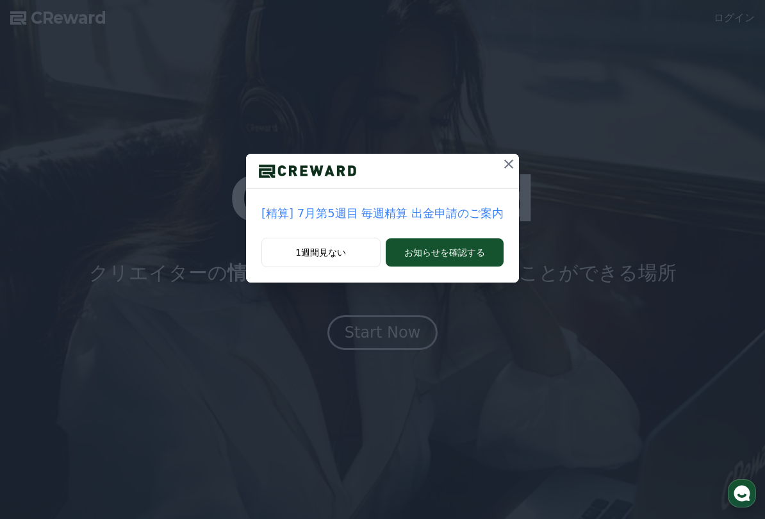
click at [498, 156] on button at bounding box center [508, 164] width 20 height 20
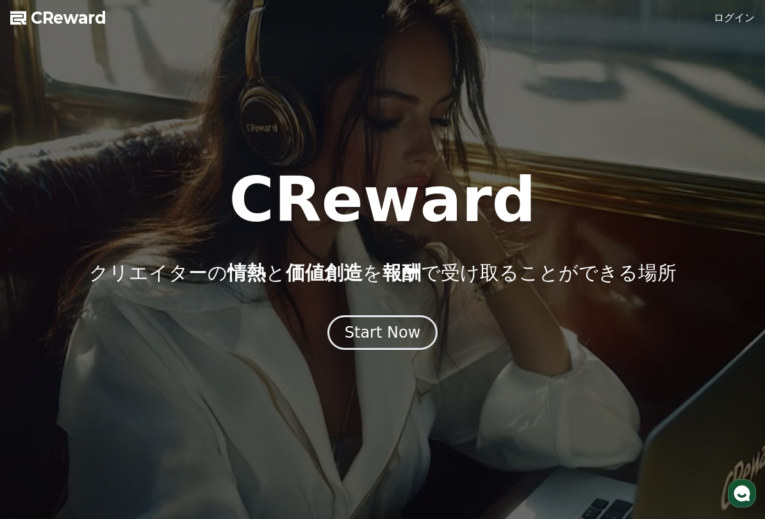
click at [379, 327] on div "Start Now" at bounding box center [383, 332] width 76 height 20
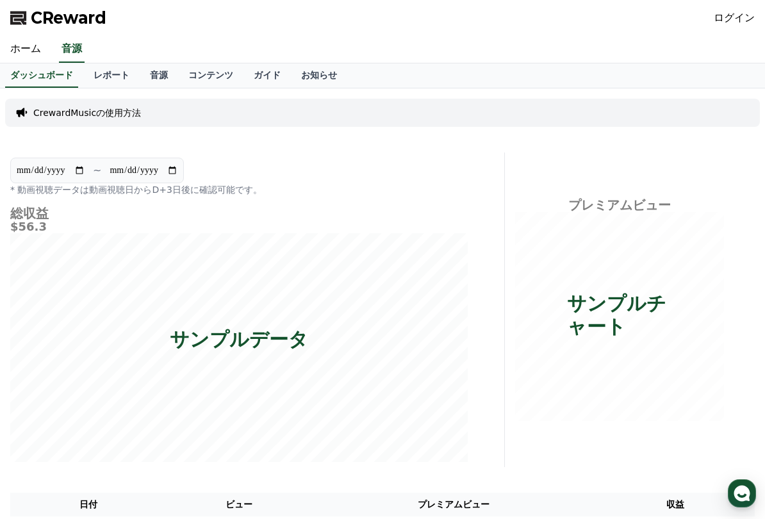
click at [111, 84] on link "レポート" at bounding box center [111, 75] width 56 height 24
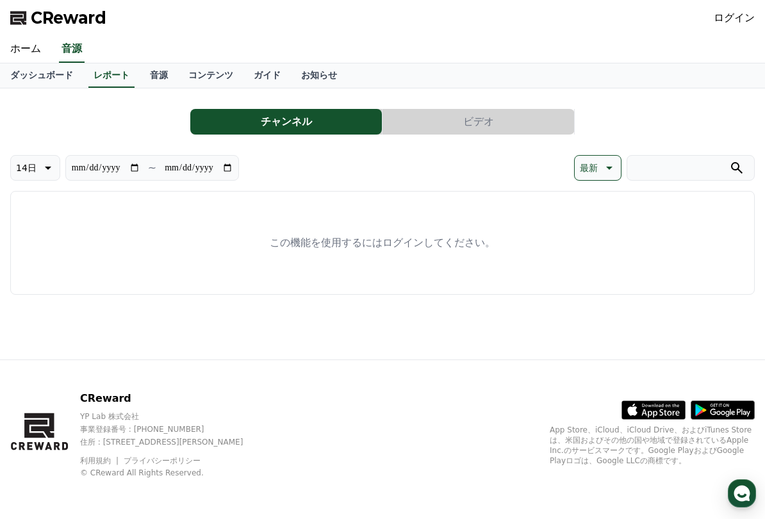
click at [374, 236] on p "この機能を使用するにはログインしてください。" at bounding box center [382, 242] width 225 height 15
click at [738, 17] on link "ログイン" at bounding box center [734, 17] width 41 height 15
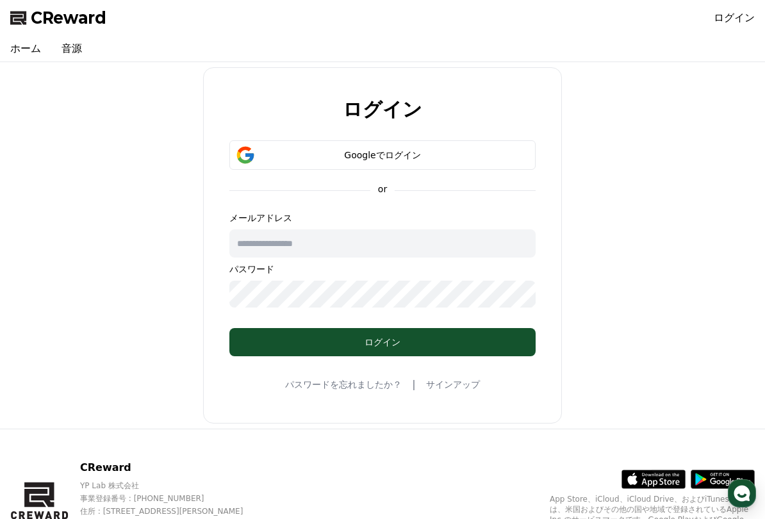
click at [400, 241] on input "text" at bounding box center [382, 243] width 306 height 28
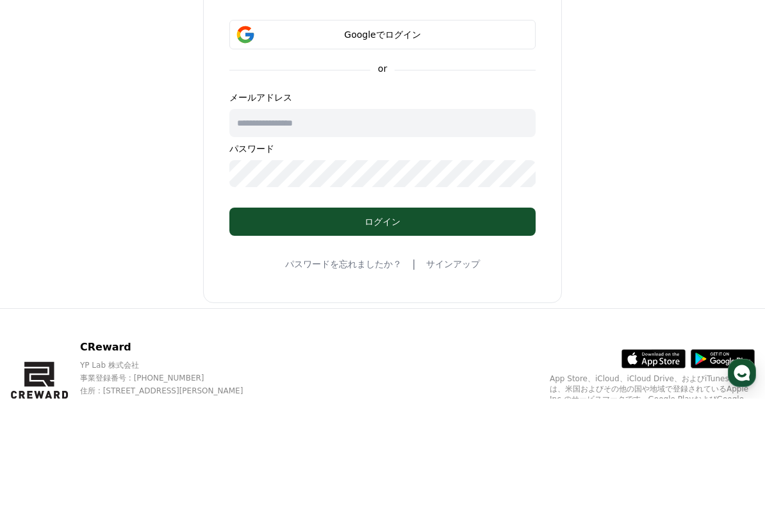
click at [479, 149] on div "Googleでログイン" at bounding box center [382, 155] width 269 height 13
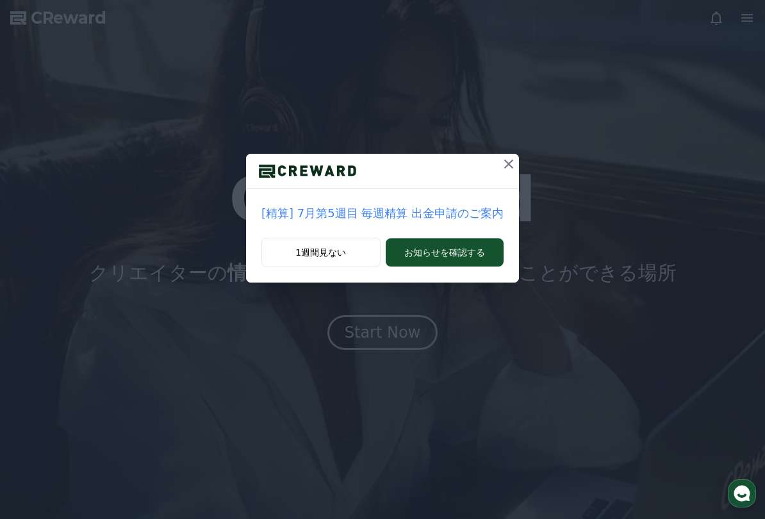
click at [501, 162] on icon at bounding box center [508, 163] width 15 height 15
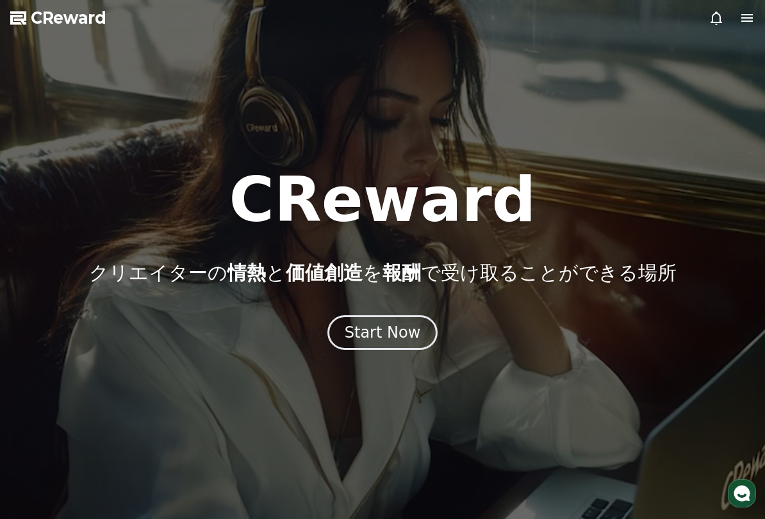
click at [355, 329] on div "Start Now" at bounding box center [383, 332] width 76 height 20
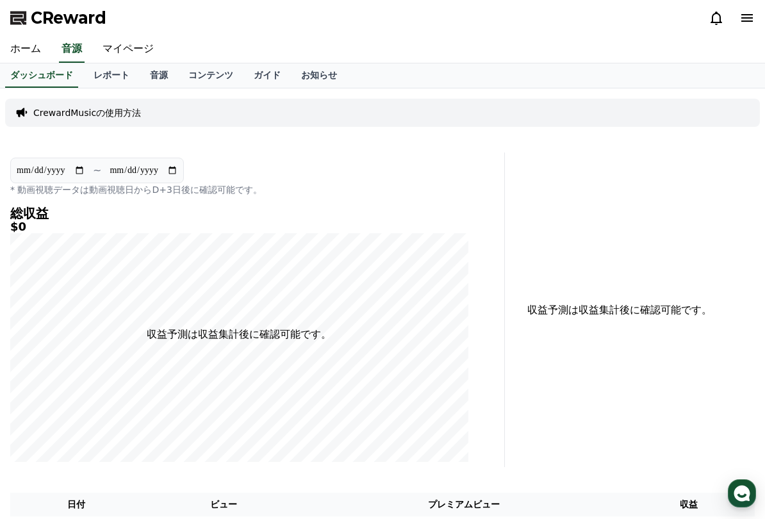
click at [117, 83] on link "レポート" at bounding box center [111, 75] width 56 height 24
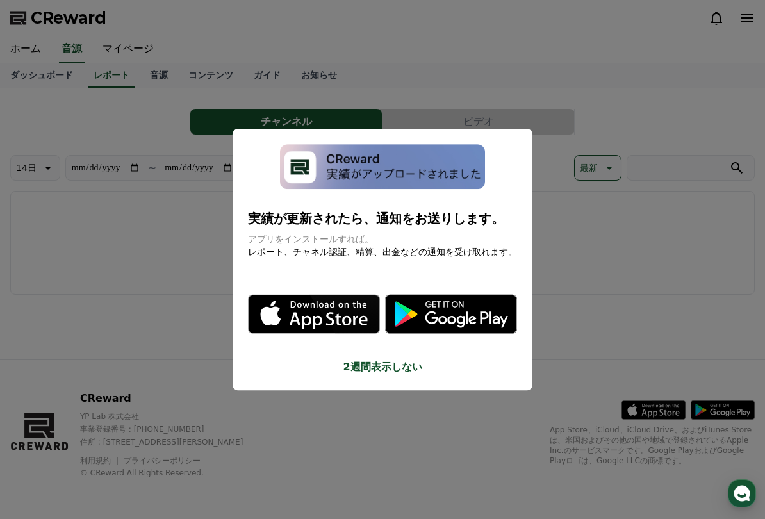
click at [268, 405] on button "close modal" at bounding box center [382, 259] width 765 height 519
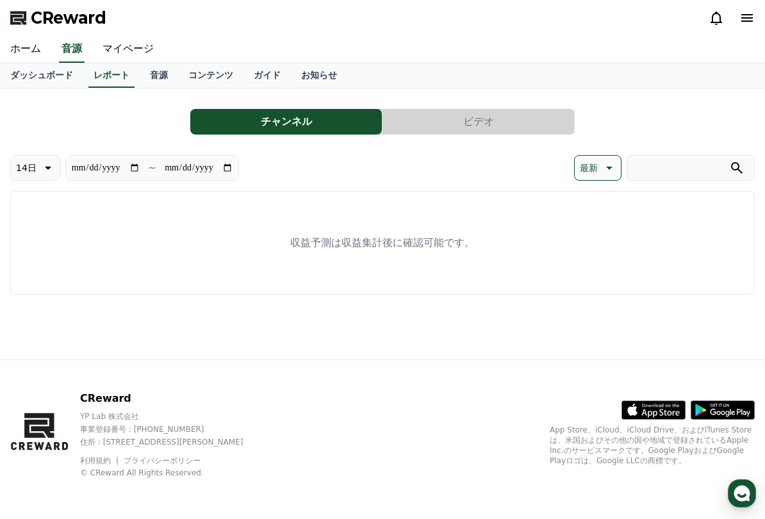
click at [143, 78] on link "音源" at bounding box center [159, 75] width 38 height 24
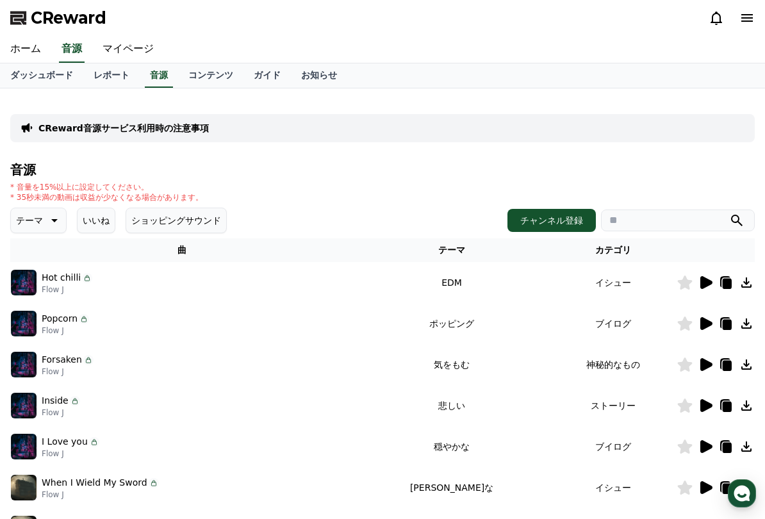
click at [706, 287] on icon at bounding box center [706, 282] width 12 height 13
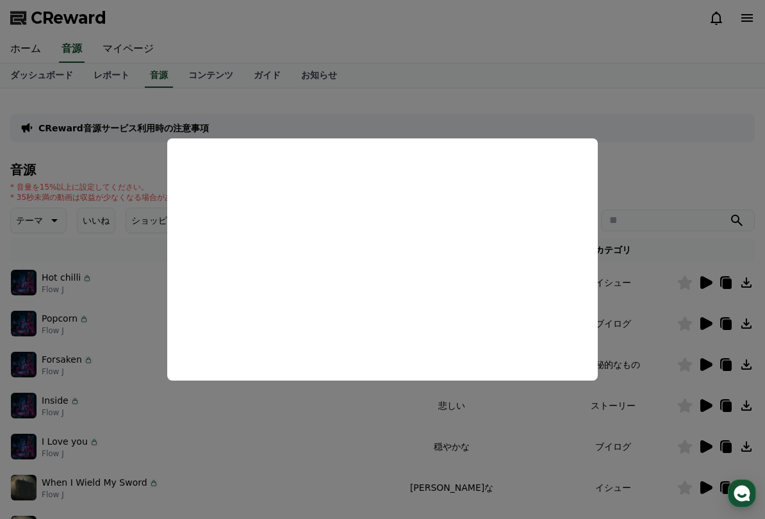
click at [485, 426] on button "close modal" at bounding box center [382, 259] width 765 height 519
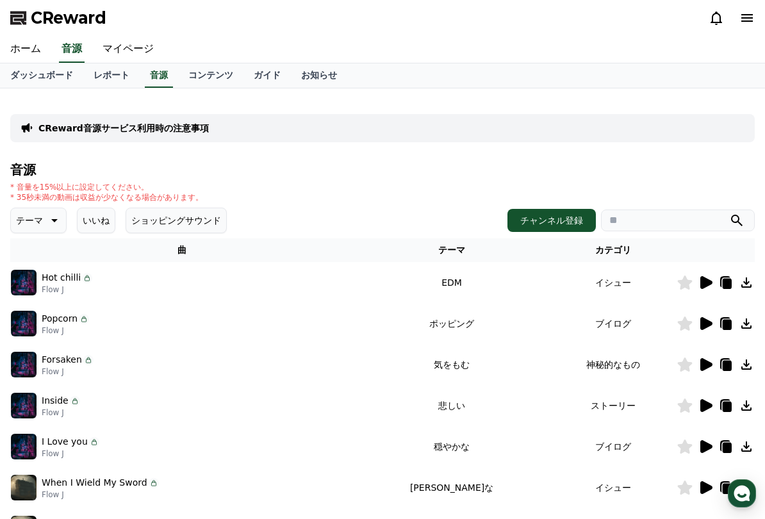
click at [703, 320] on icon at bounding box center [706, 323] width 12 height 13
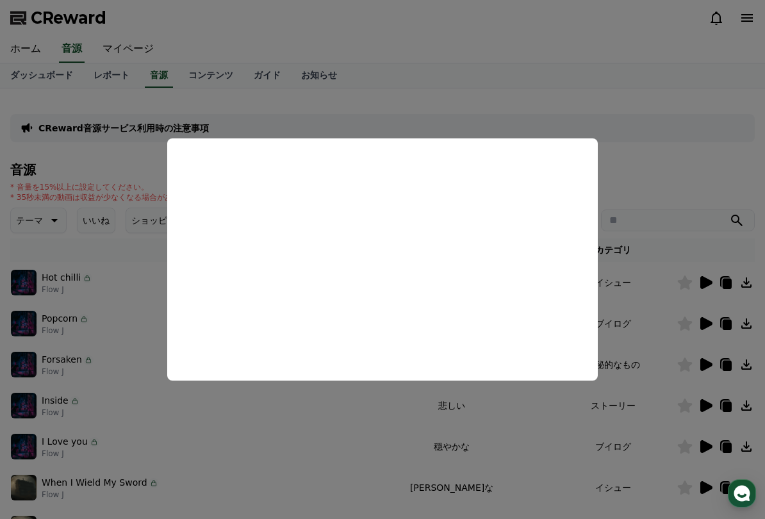
click at [505, 421] on button "close modal" at bounding box center [382, 259] width 765 height 519
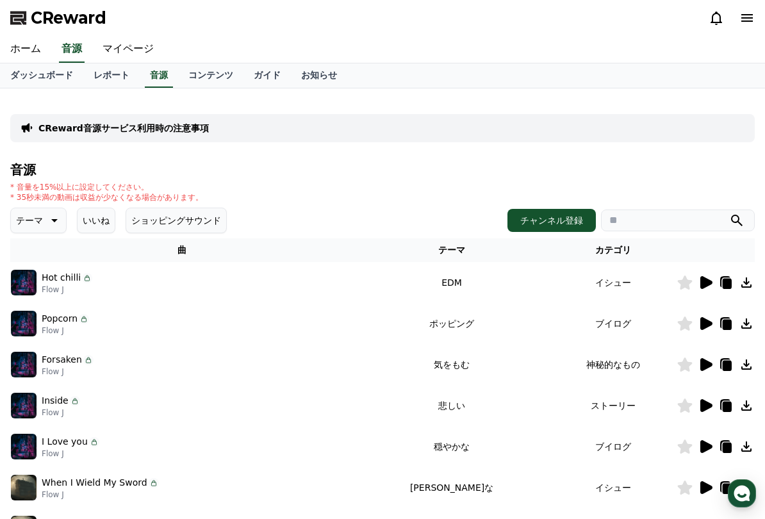
click at [746, 325] on icon at bounding box center [746, 323] width 10 height 10
click at [678, 322] on icon at bounding box center [685, 323] width 15 height 14
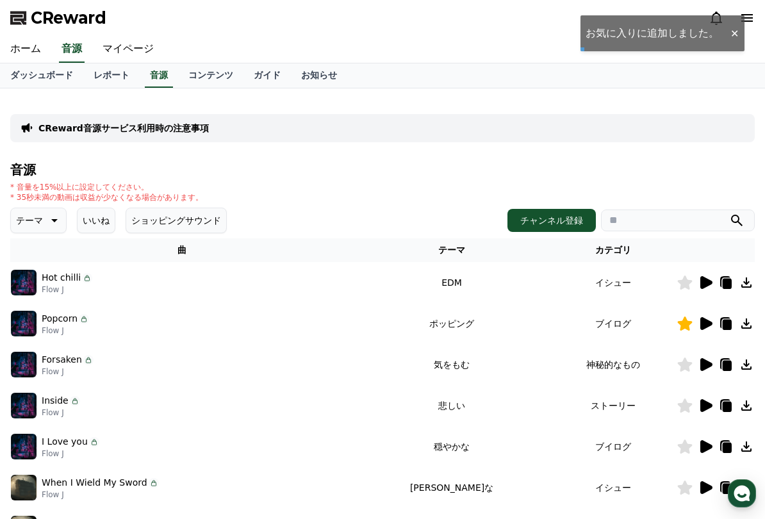
click at [726, 325] on icon at bounding box center [726, 325] width 9 height 10
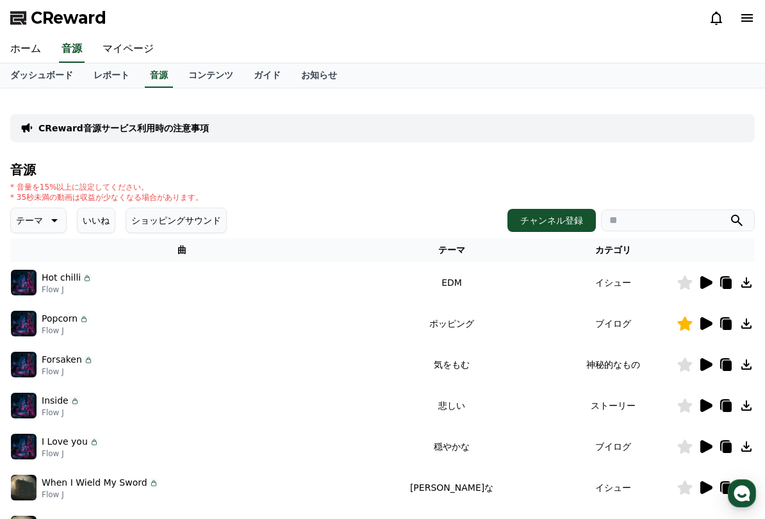
click at [246, 320] on div "Popcorn Flow J" at bounding box center [182, 324] width 343 height 26
click at [601, 325] on td "ブイログ" at bounding box center [613, 323] width 127 height 41
click at [706, 327] on icon at bounding box center [706, 323] width 12 height 13
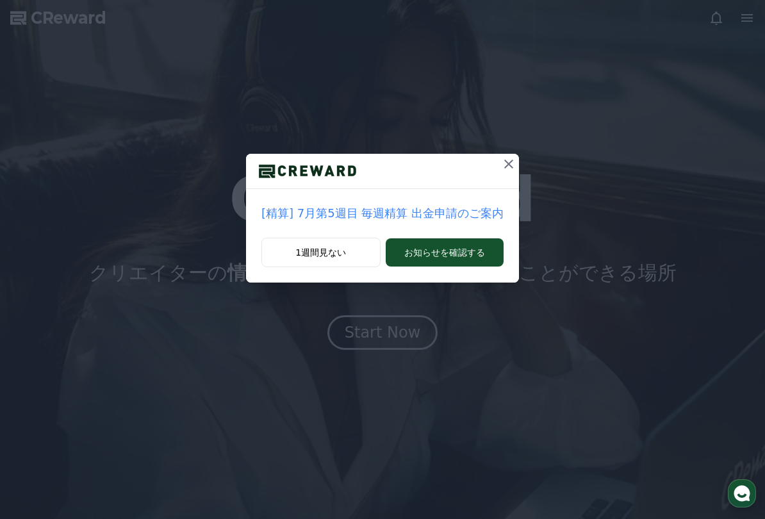
click at [501, 159] on icon at bounding box center [508, 163] width 15 height 15
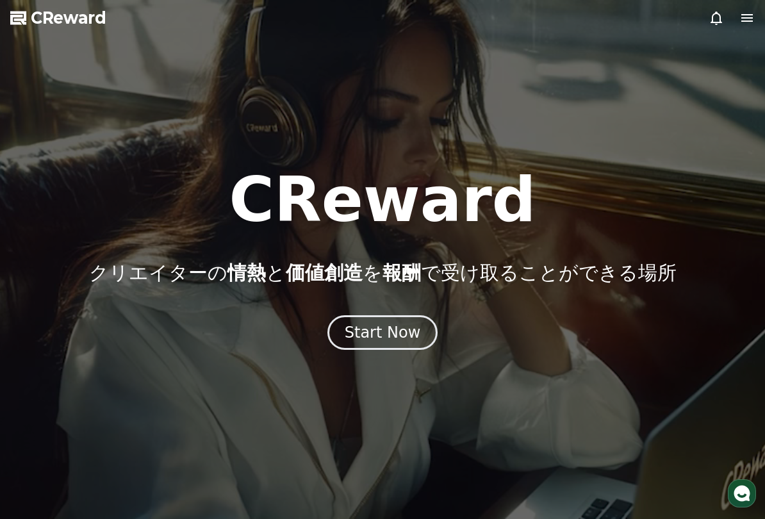
click at [409, 338] on div "Start Now" at bounding box center [383, 332] width 76 height 20
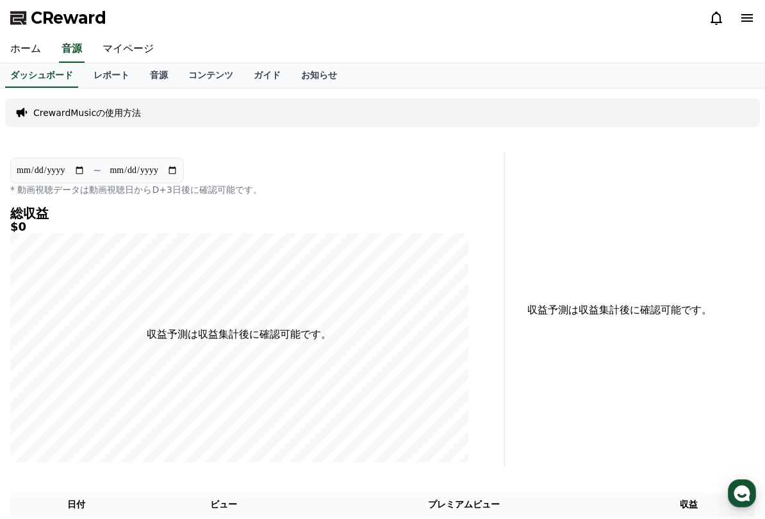
click at [110, 87] on link "レポート" at bounding box center [111, 75] width 56 height 24
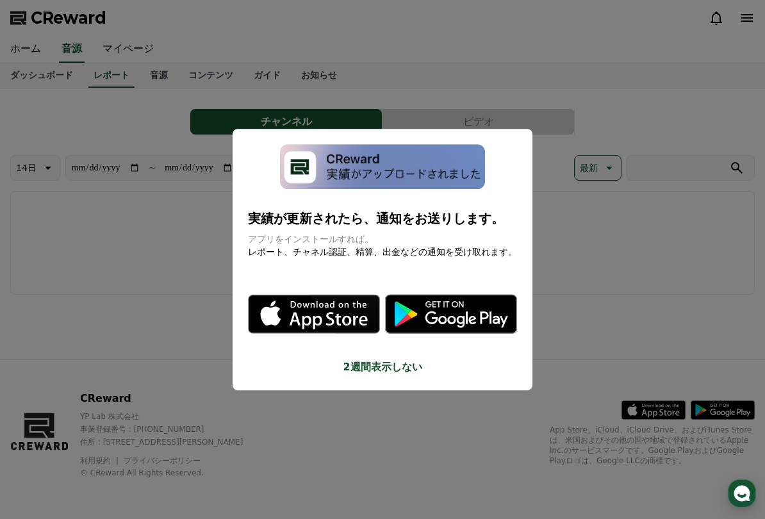
click at [430, 405] on button "close modal" at bounding box center [382, 259] width 765 height 519
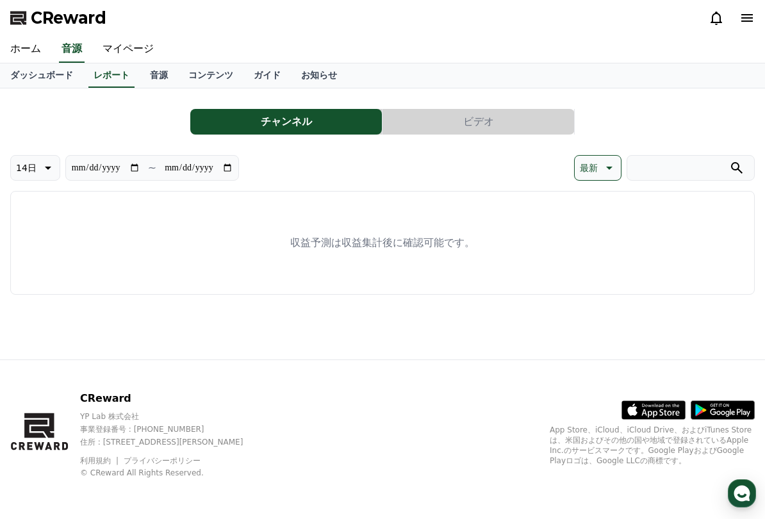
click at [154, 79] on link "音源" at bounding box center [159, 75] width 38 height 24
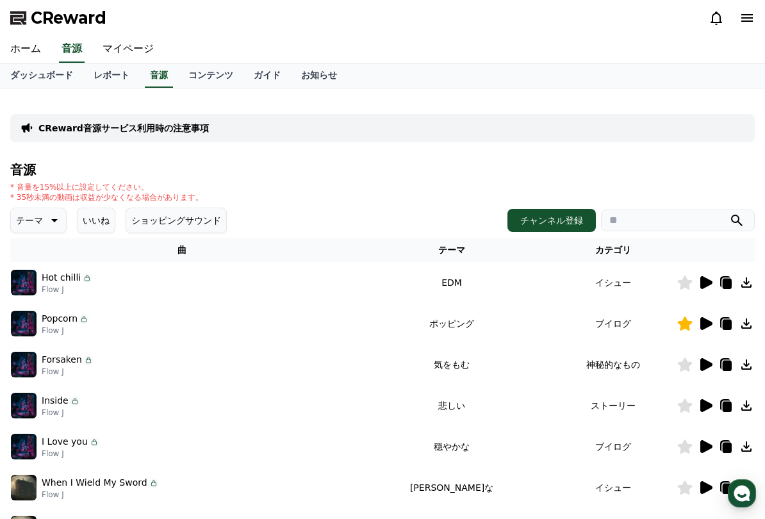
click at [747, 322] on icon at bounding box center [745, 323] width 15 height 15
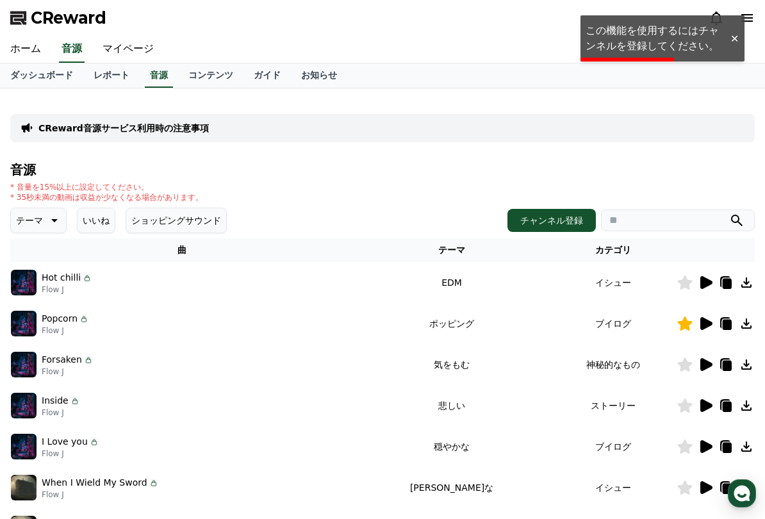
click at [702, 325] on icon at bounding box center [706, 323] width 12 height 13
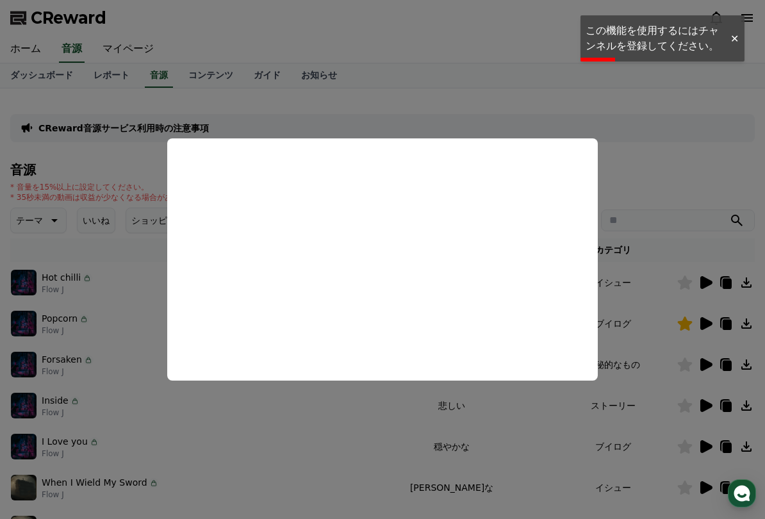
click at [94, 344] on button "close modal" at bounding box center [382, 259] width 765 height 519
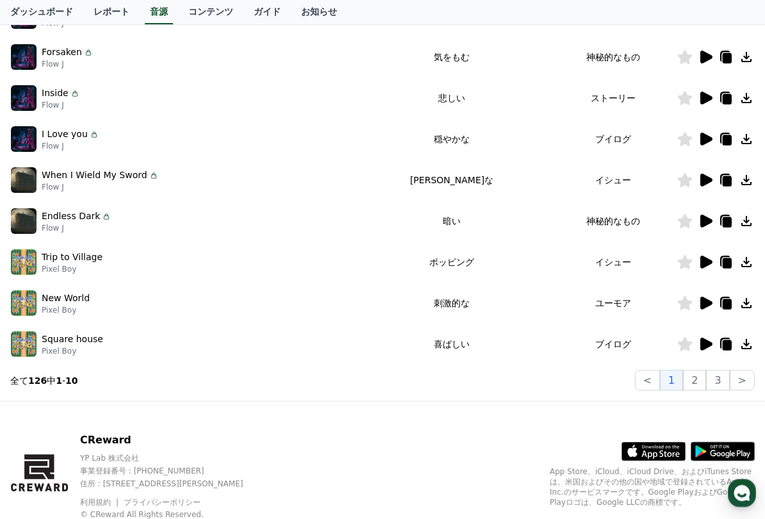
scroll to position [307, 0]
click at [706, 379] on button "2" at bounding box center [717, 380] width 23 height 20
